Goal: Navigation & Orientation: Go to known website

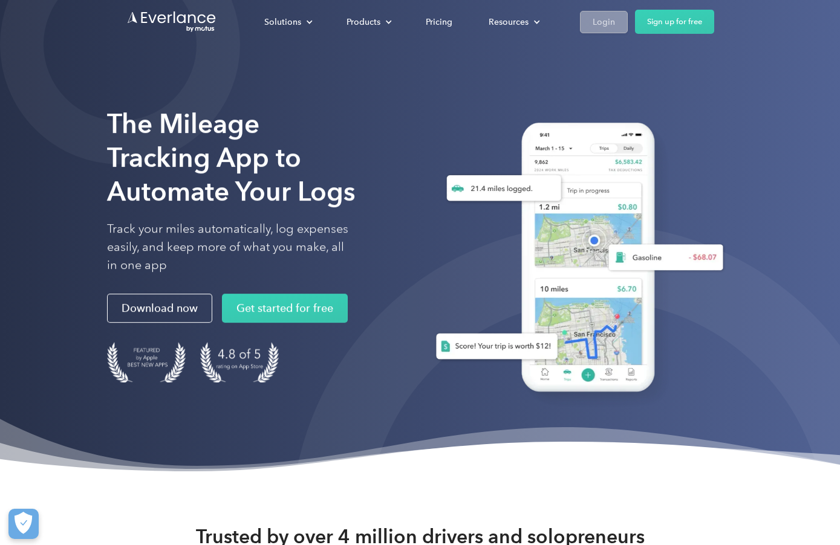
click at [597, 23] on div "Login" at bounding box center [603, 22] width 22 height 15
